Goal: Task Accomplishment & Management: Complete application form

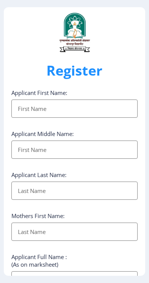
select select
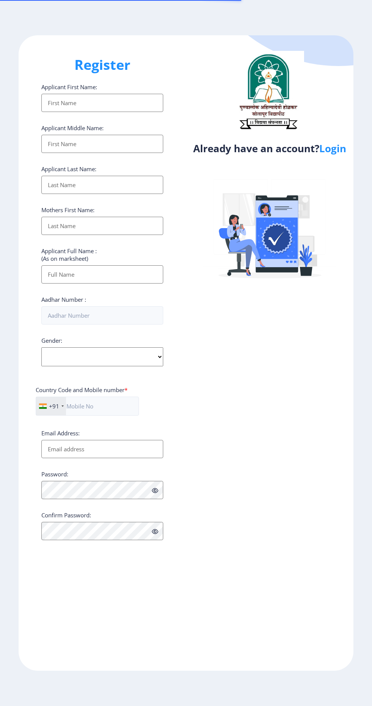
select select
click at [337, 152] on link "Login" at bounding box center [332, 149] width 27 height 14
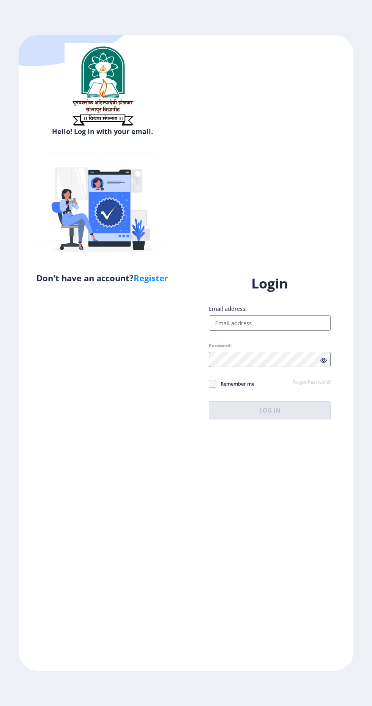
click at [298, 331] on input "Email address:" at bounding box center [270, 322] width 122 height 15
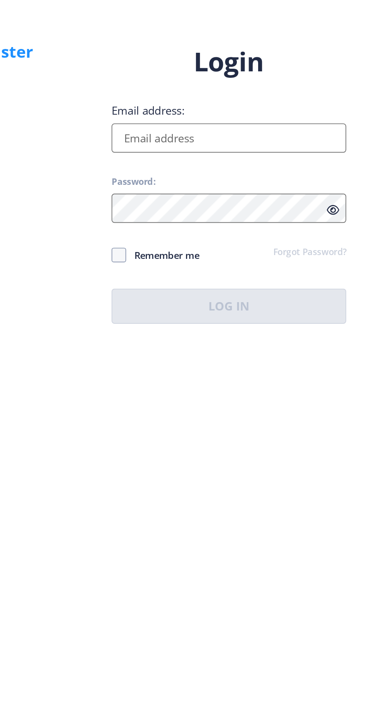
type input "ssonavale01@gmail.com"
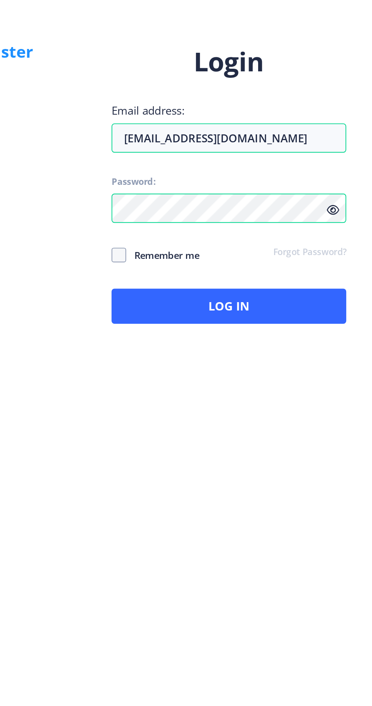
click at [326, 363] on icon at bounding box center [323, 361] width 6 height 6
click at [215, 388] on span at bounding box center [213, 384] width 8 height 8
click at [209, 384] on input "Remember me" at bounding box center [209, 383] width 0 height 0
checkbox input "true"
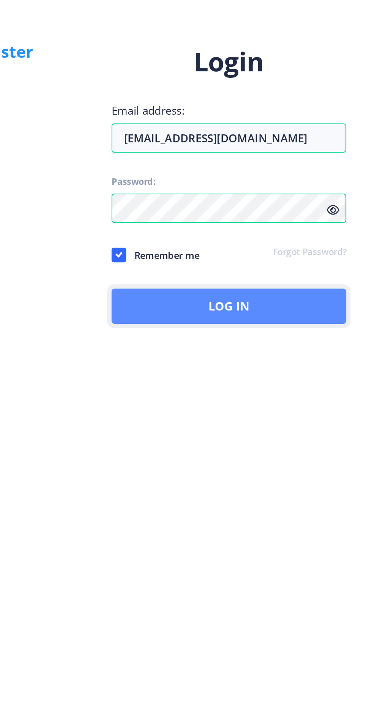
click at [309, 419] on button "Log In" at bounding box center [270, 410] width 122 height 18
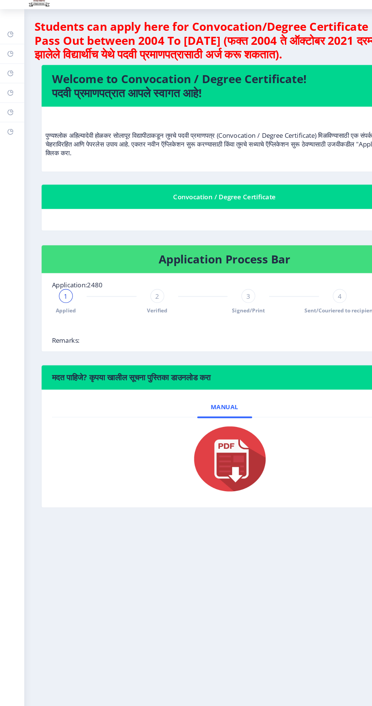
click at [289, 248] on h4 "Application Process Bar" at bounding box center [197, 248] width 302 height 12
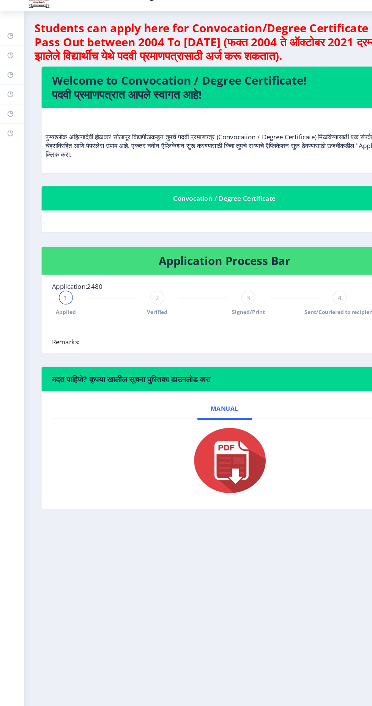
click at [235, 247] on h4 "Application Process Bar" at bounding box center [197, 248] width 302 height 12
